Goal: Contribute content

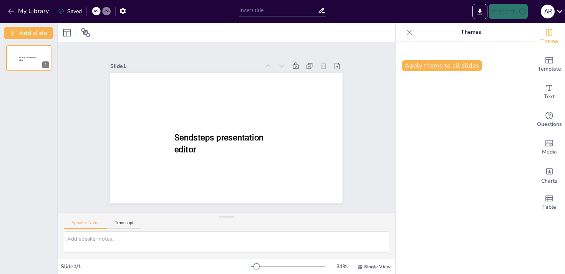
type input "The Science of Cheese Pairing: An Evidence-Based Ranking of Top Combinations"
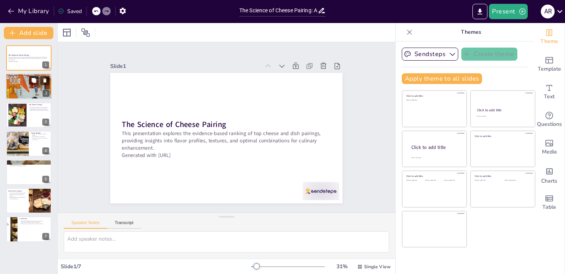
click at [27, 85] on div at bounding box center [29, 86] width 46 height 31
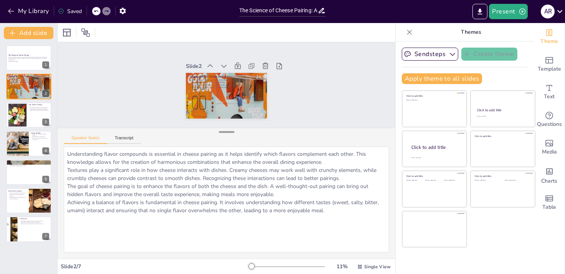
drag, startPoint x: 225, startPoint y: 217, endPoint x: 230, endPoint y: 134, distance: 82.7
click at [230, 134] on div at bounding box center [226, 132] width 15 height 8
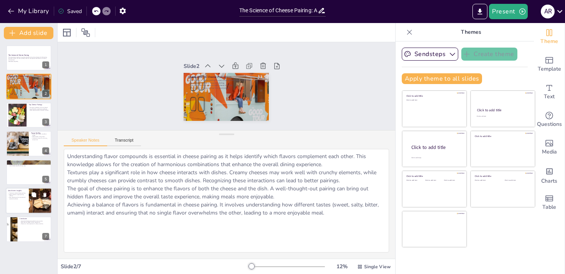
click at [18, 200] on div at bounding box center [29, 201] width 46 height 26
type textarea "Taste tests provide valuable insights into consumer preferences, helping to det…"
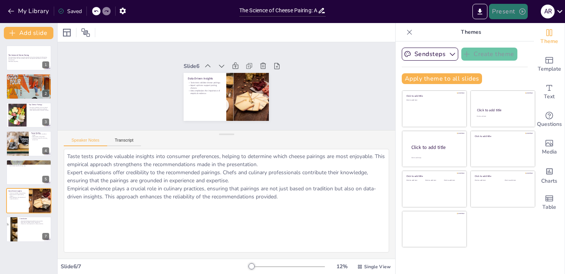
click at [519, 12] on icon "button" at bounding box center [522, 11] width 6 height 6
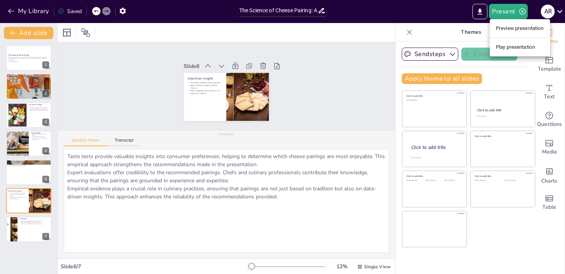
click at [512, 29] on li "Preview presentation" at bounding box center [520, 28] width 60 height 12
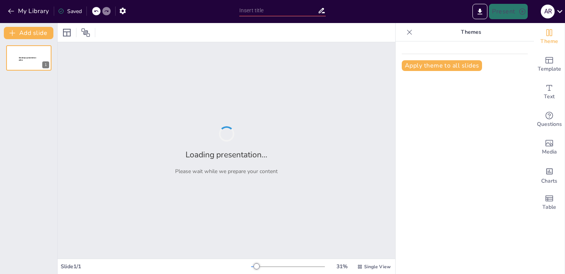
type input "The Science of Cheese Pairing: An Evidence-Based Ranking of Top Combinations"
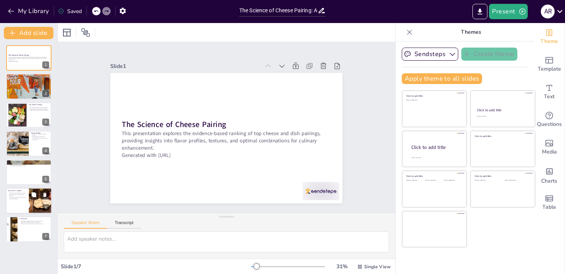
click at [27, 205] on div at bounding box center [29, 201] width 46 height 26
type textarea "Taste tests provide valuable insights into consumer preferences, helping to det…"
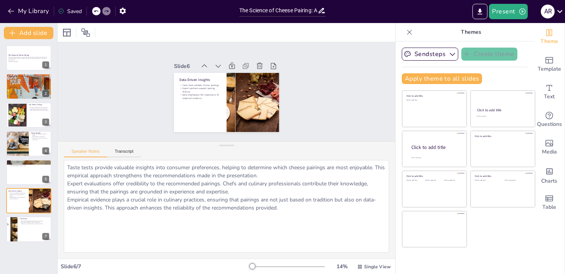
drag, startPoint x: 219, startPoint y: 219, endPoint x: 231, endPoint y: 147, distance: 72.6
click at [231, 147] on div "Speaker Notes Transcript Taste tests provide valuable insights into consumer pr…" at bounding box center [227, 200] width 338 height 118
click at [23, 57] on p "This presentation explores the evidence-based ranking of top cheese and dish pa…" at bounding box center [28, 58] width 41 height 4
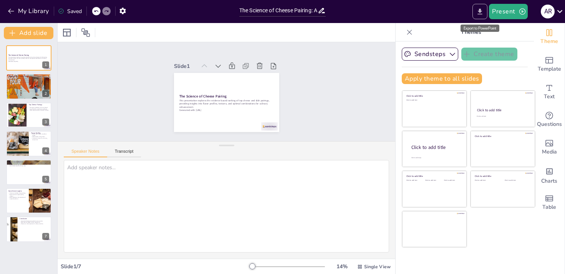
click at [479, 12] on icon "Export to PowerPoint" at bounding box center [480, 12] width 8 height 8
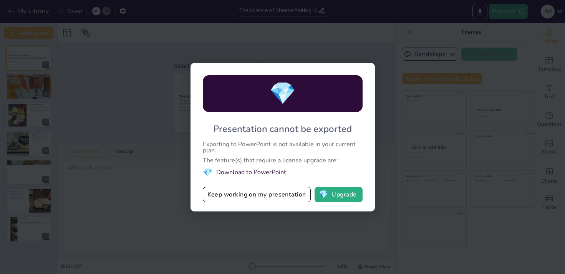
click at [262, 172] on li "💎 Download to PowerPoint" at bounding box center [283, 172] width 160 height 10
click at [255, 195] on button "Keep working on my presentation" at bounding box center [257, 194] width 108 height 15
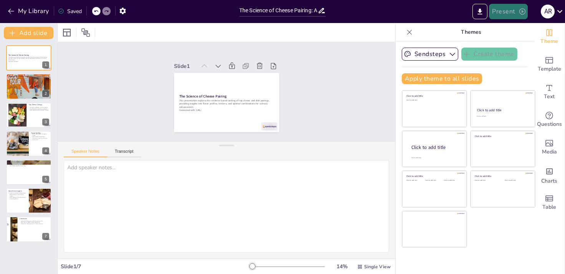
click at [505, 11] on button "Present" at bounding box center [508, 11] width 38 height 15
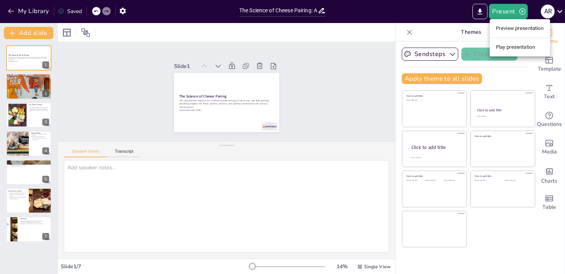
click at [507, 28] on li "Preview presentation" at bounding box center [520, 28] width 60 height 12
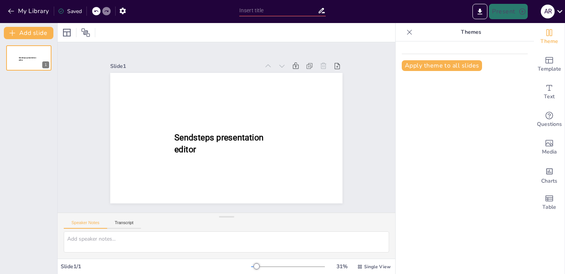
type input "The Science of Cheese Pairing: An Evidence-Based Ranking of Top Combinations"
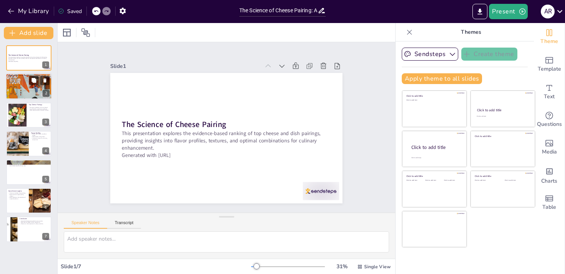
click at [20, 78] on p "Recognizing textures is crucial in pairing." at bounding box center [28, 79] width 41 height 2
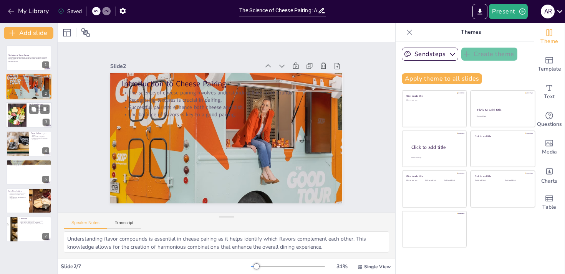
click at [11, 117] on div at bounding box center [17, 114] width 25 height 23
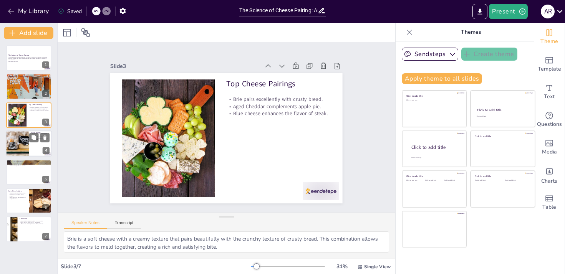
click at [22, 153] on div at bounding box center [17, 144] width 46 height 26
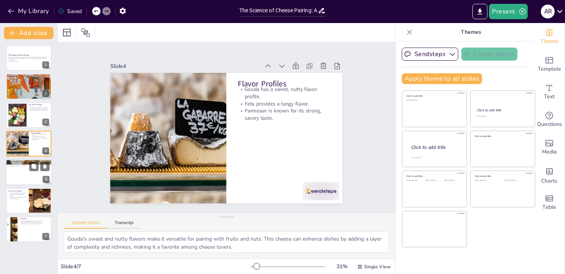
click at [14, 171] on div at bounding box center [29, 172] width 46 height 26
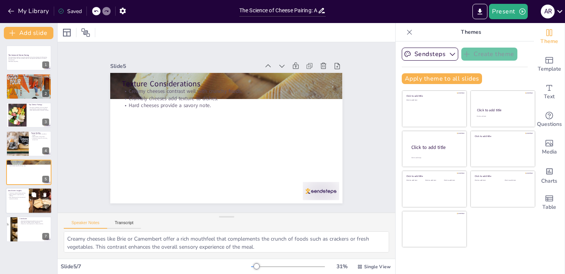
click at [17, 205] on div at bounding box center [29, 201] width 46 height 26
type textarea "Taste tests provide valuable insights into consumer preferences, helping to det…"
